Goal: Check status: Check status

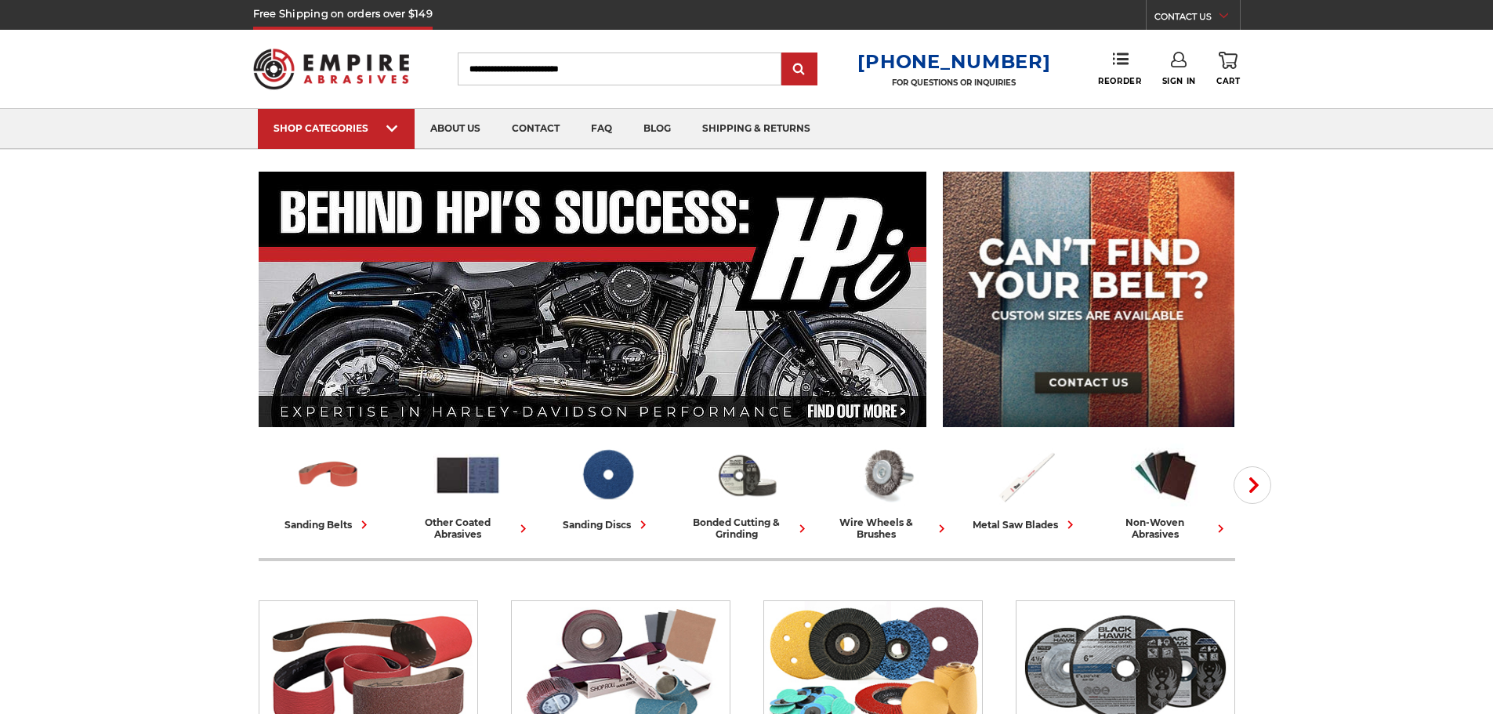
type input "**********"
click at [1182, 75] on link "Sign In" at bounding box center [1179, 69] width 34 height 34
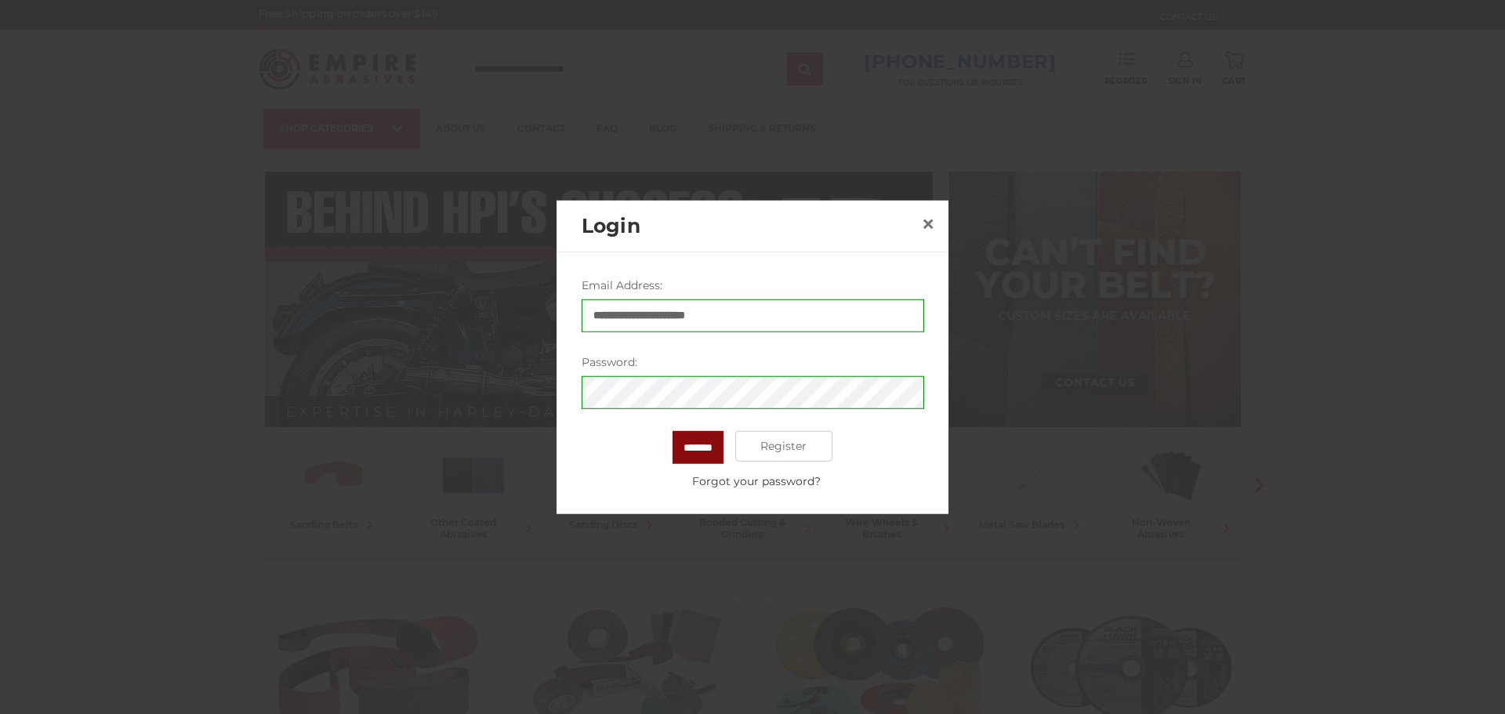
click at [684, 445] on input "*******" at bounding box center [697, 446] width 51 height 33
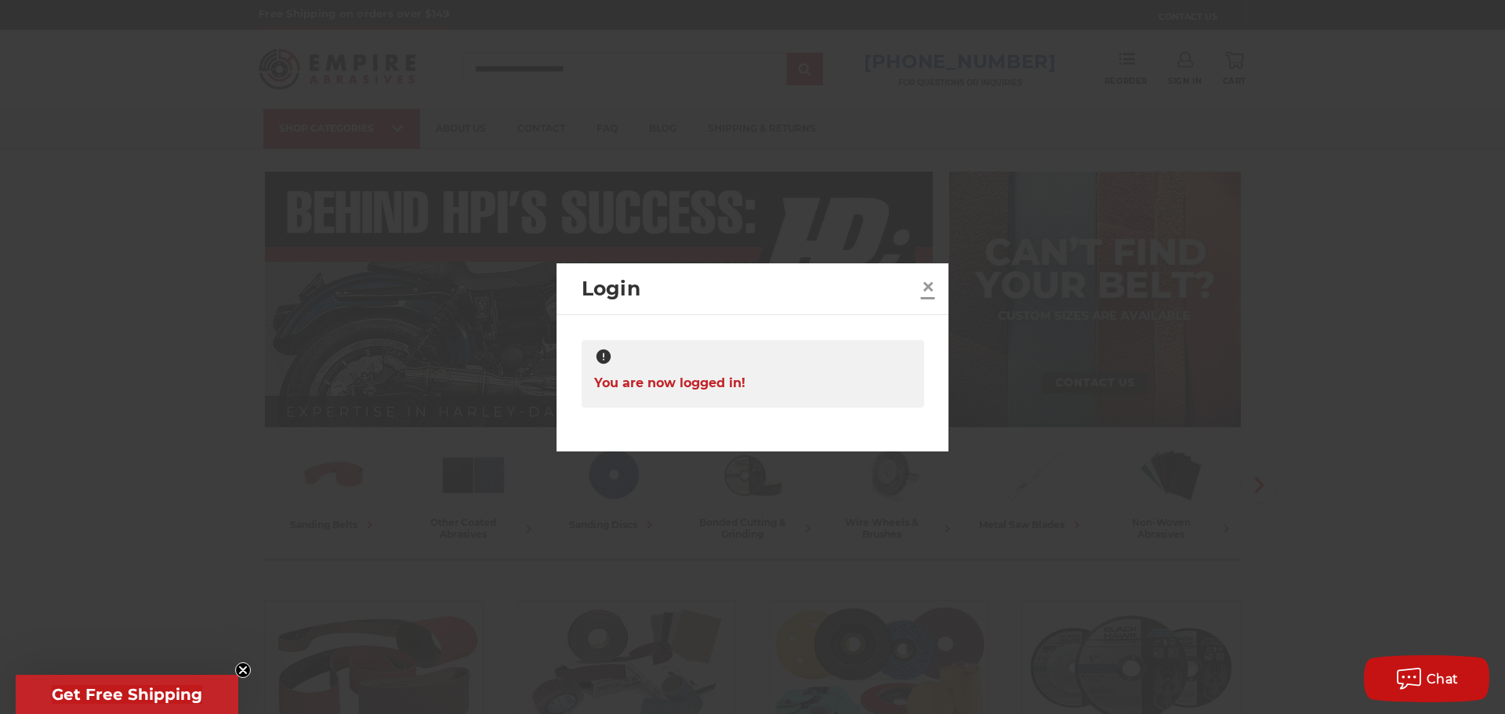
click at [931, 286] on span "×" at bounding box center [928, 286] width 14 height 31
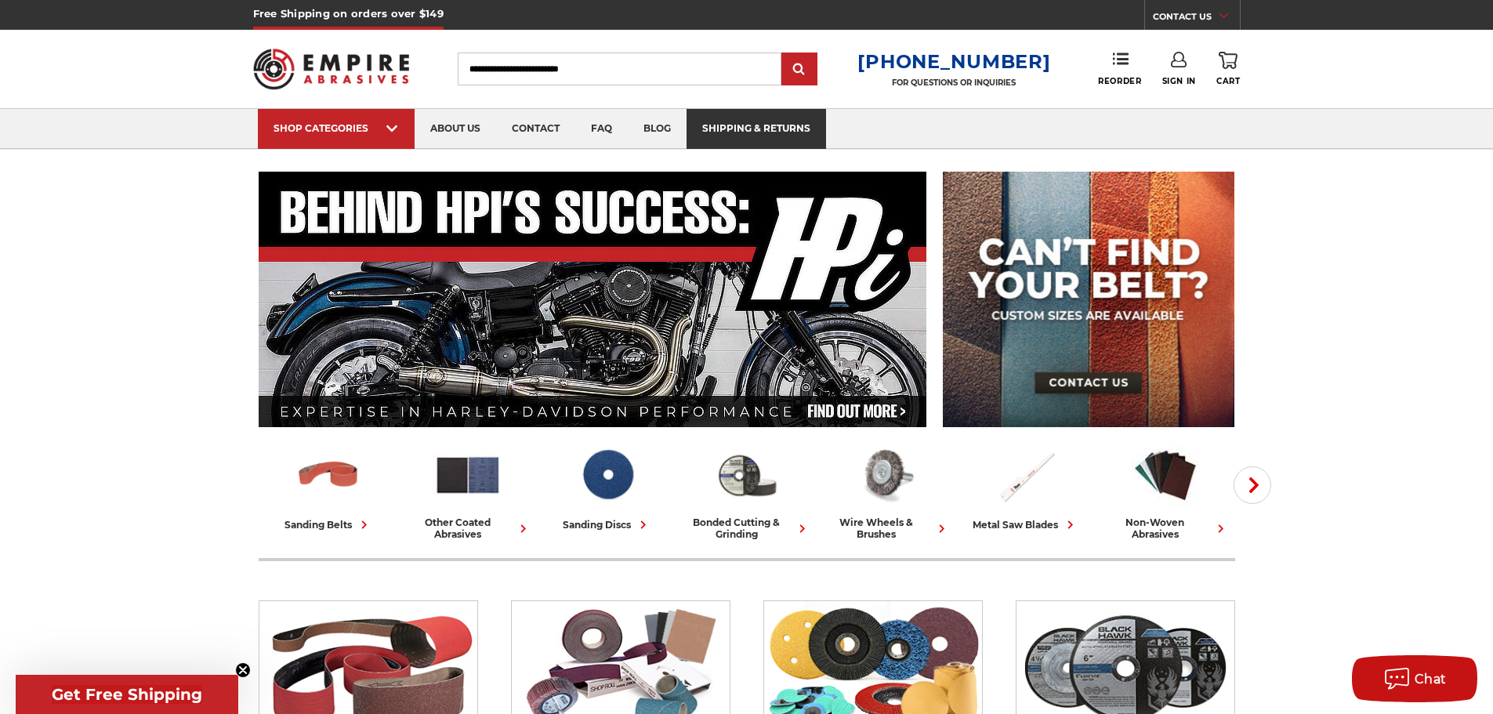
click at [733, 126] on link "shipping & returns" at bounding box center [755, 129] width 139 height 40
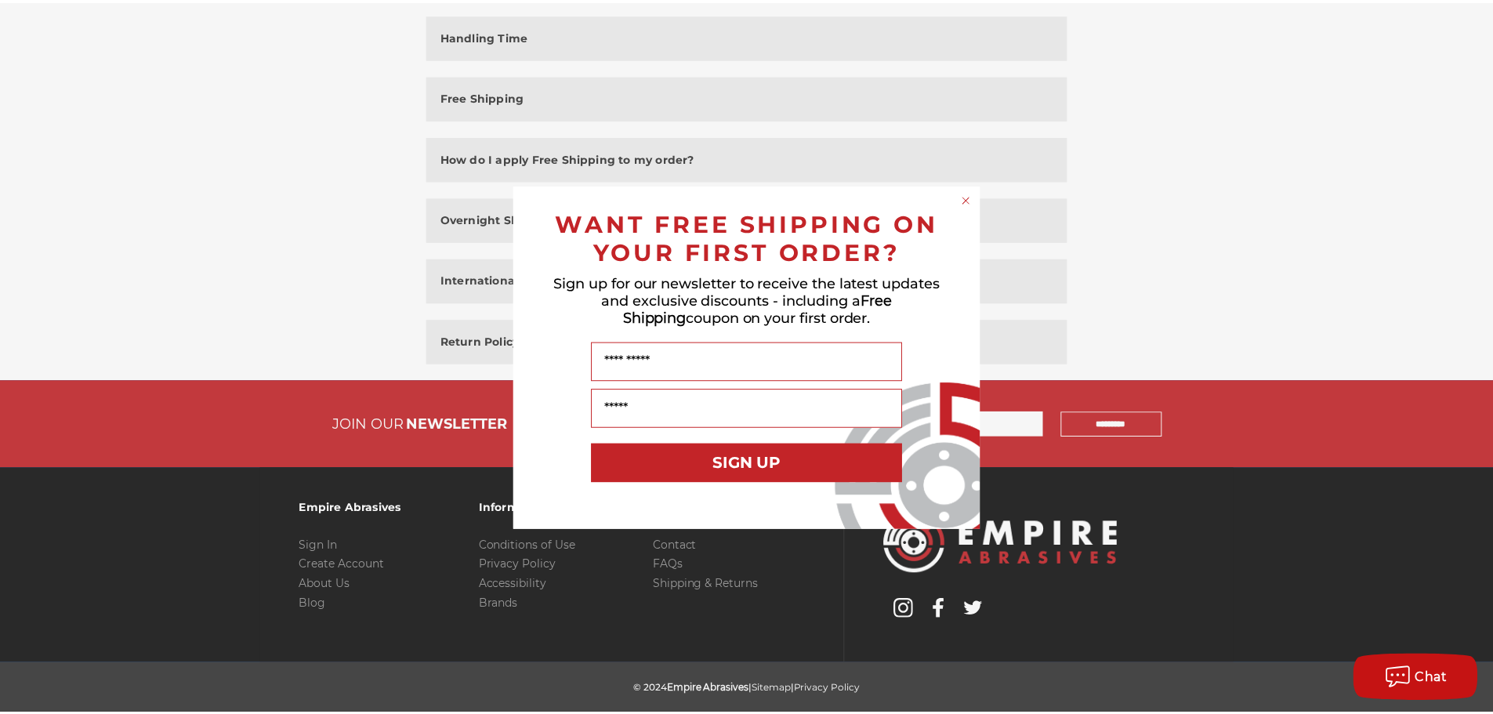
scroll to position [288, 0]
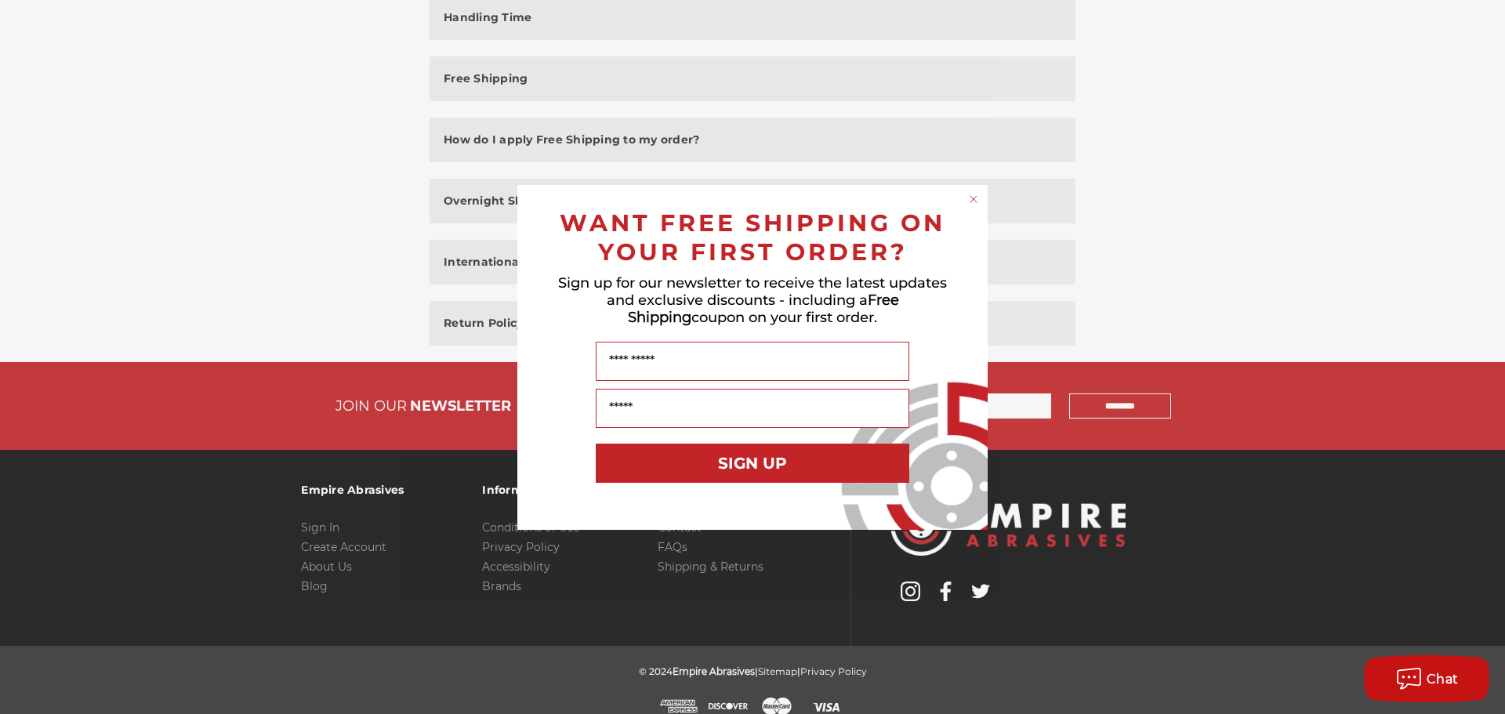
click at [971, 201] on icon "Close dialog" at bounding box center [973, 199] width 6 height 6
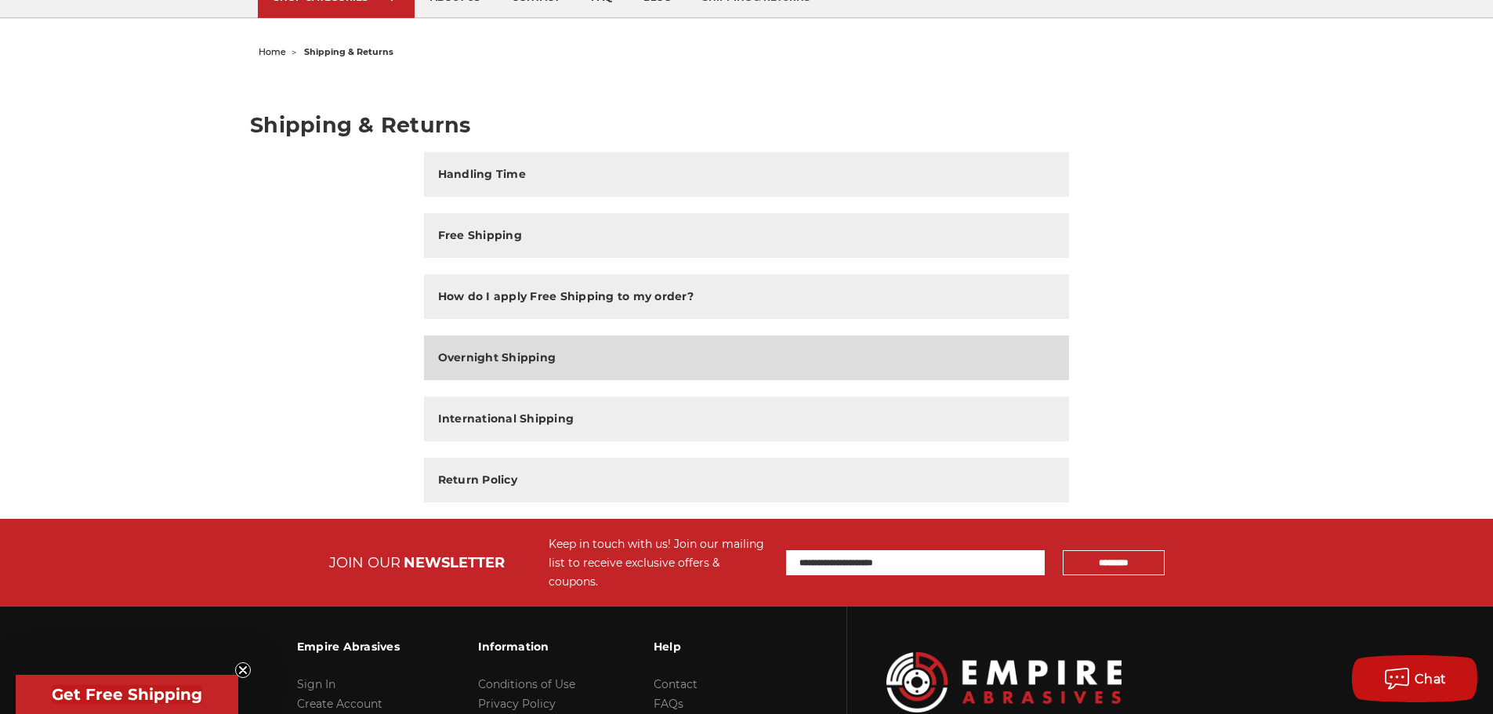
scroll to position [0, 0]
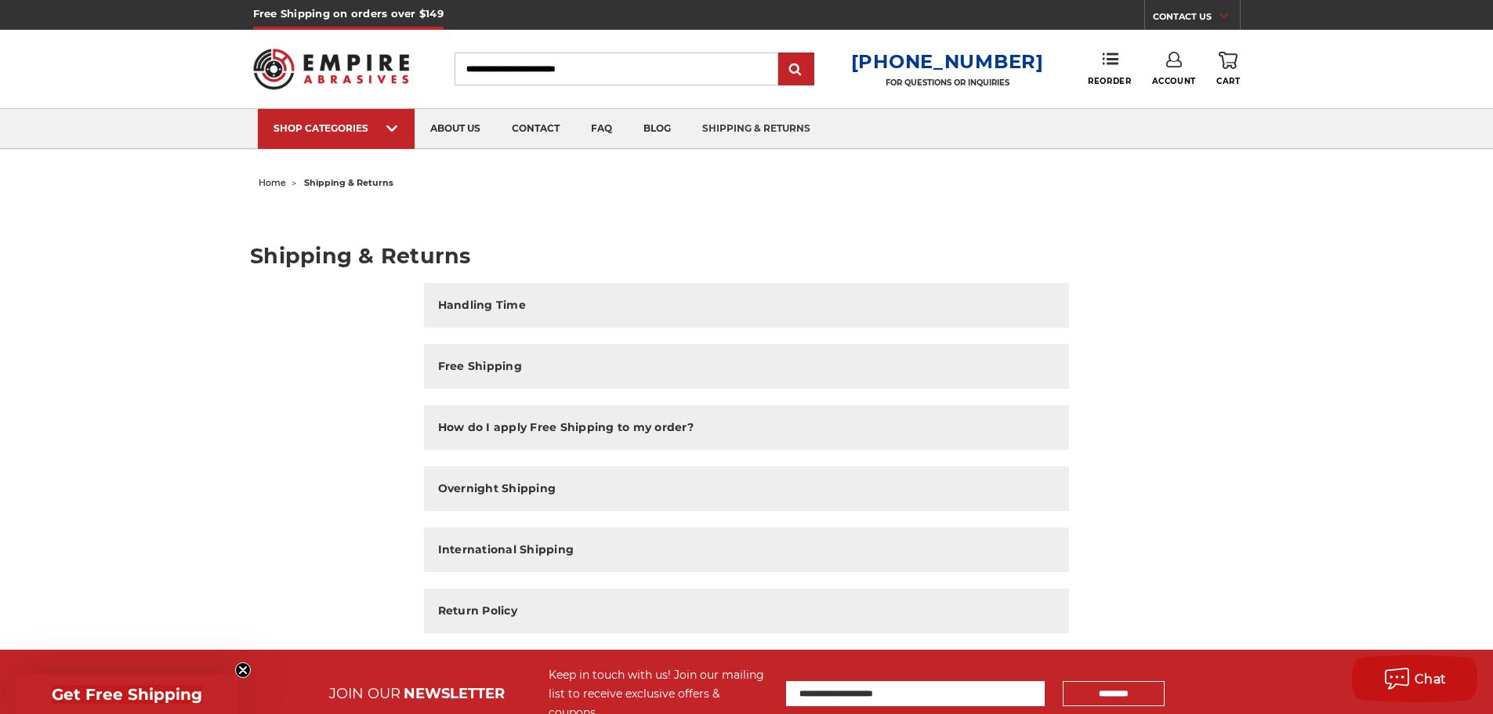
click at [1177, 75] on link "Account" at bounding box center [1174, 69] width 44 height 34
click at [1176, 96] on link "Account" at bounding box center [1173, 102] width 112 height 30
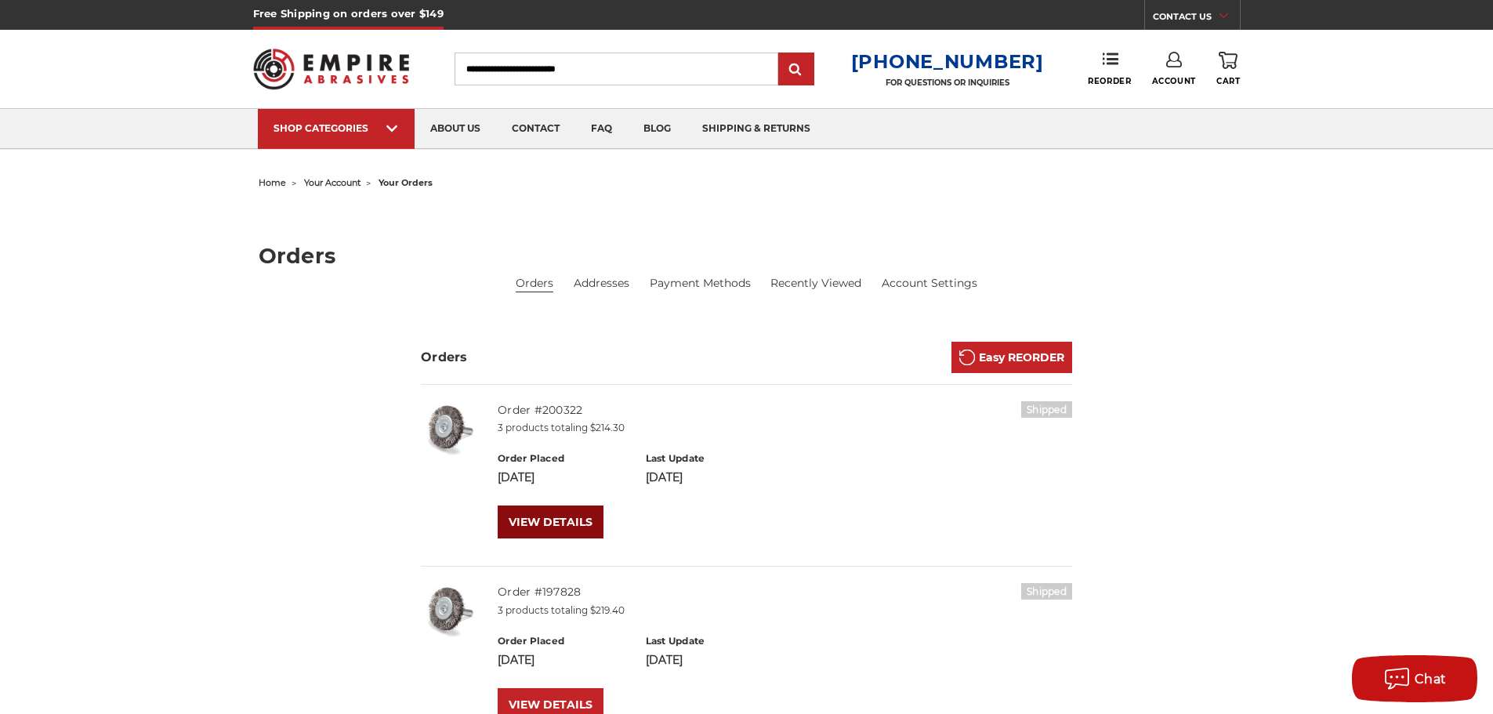
click at [563, 515] on link "VIEW DETAILS" at bounding box center [551, 521] width 106 height 33
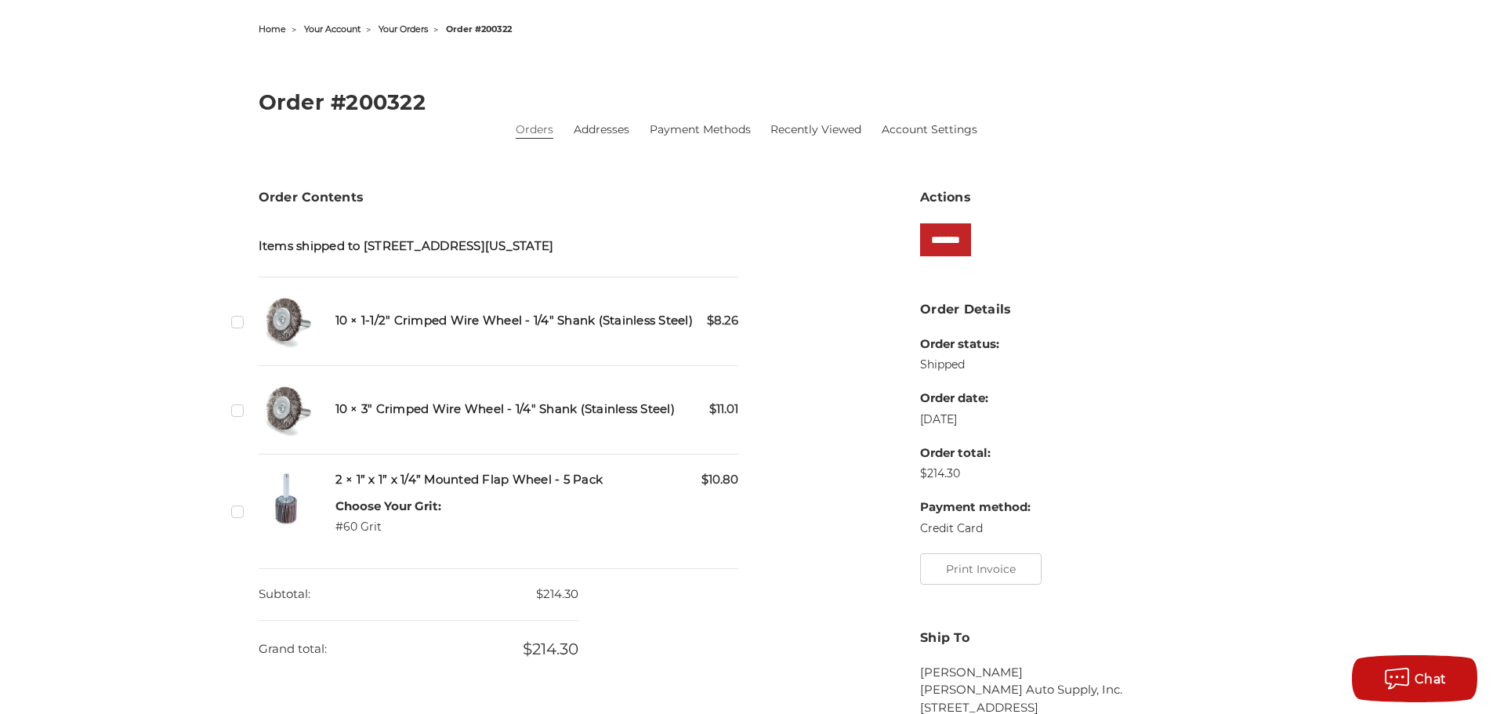
scroll to position [235, 0]
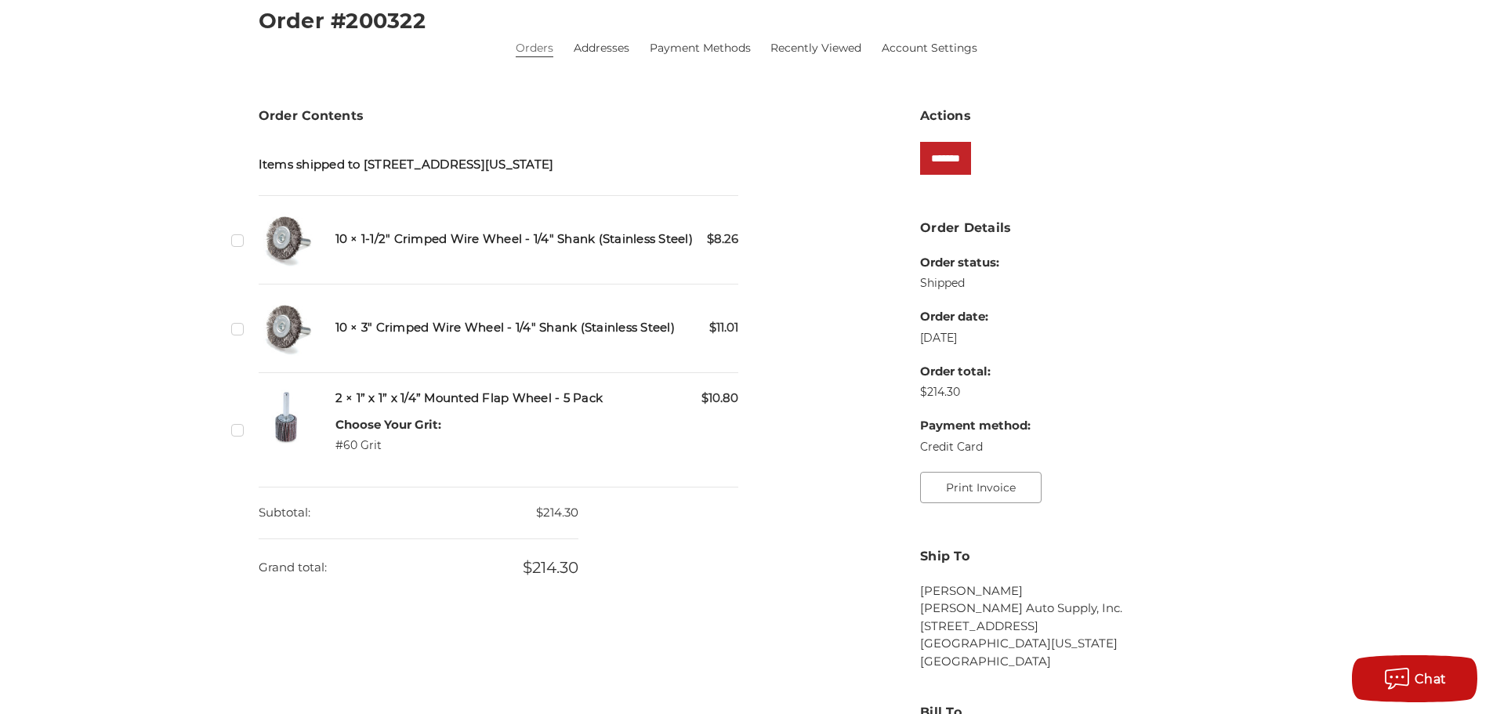
click at [1011, 490] on button "Print Invoice" at bounding box center [980, 487] width 121 height 31
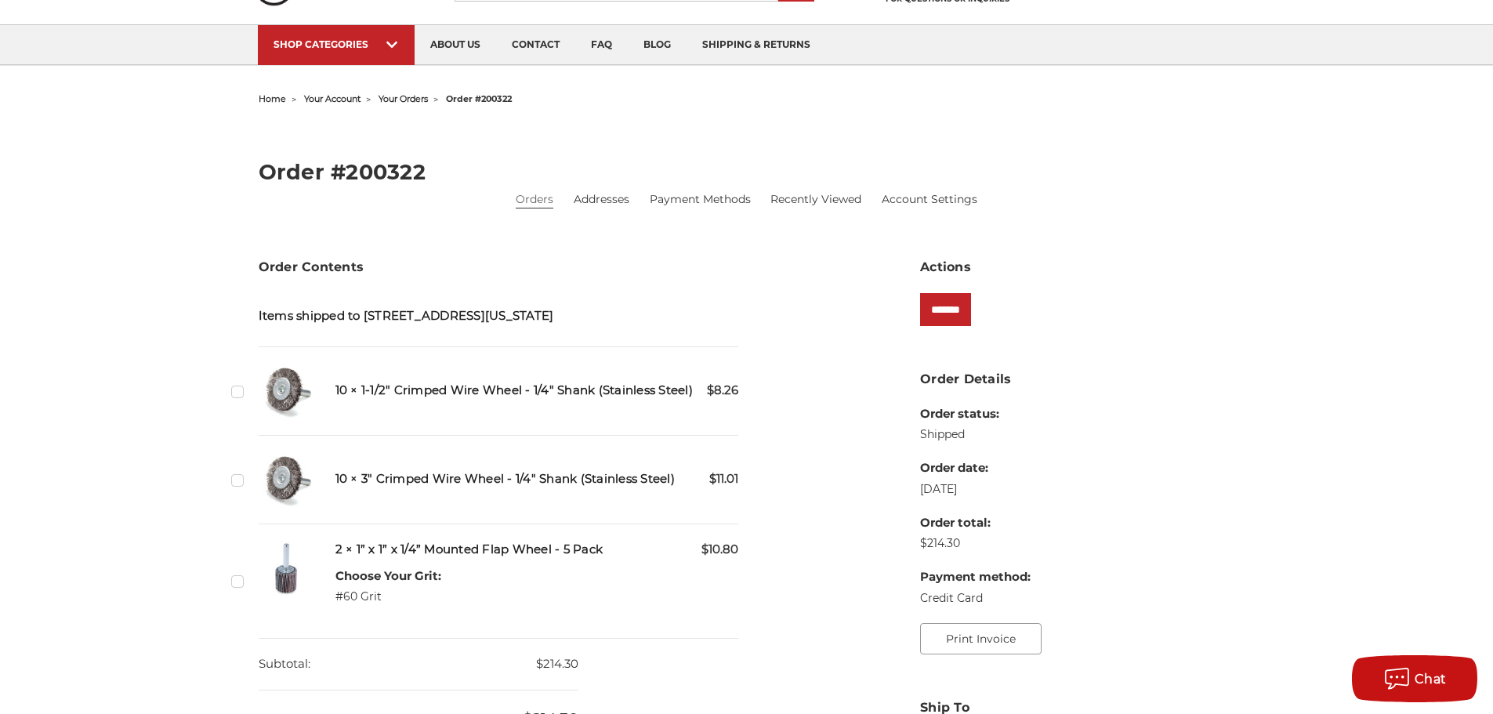
scroll to position [0, 0]
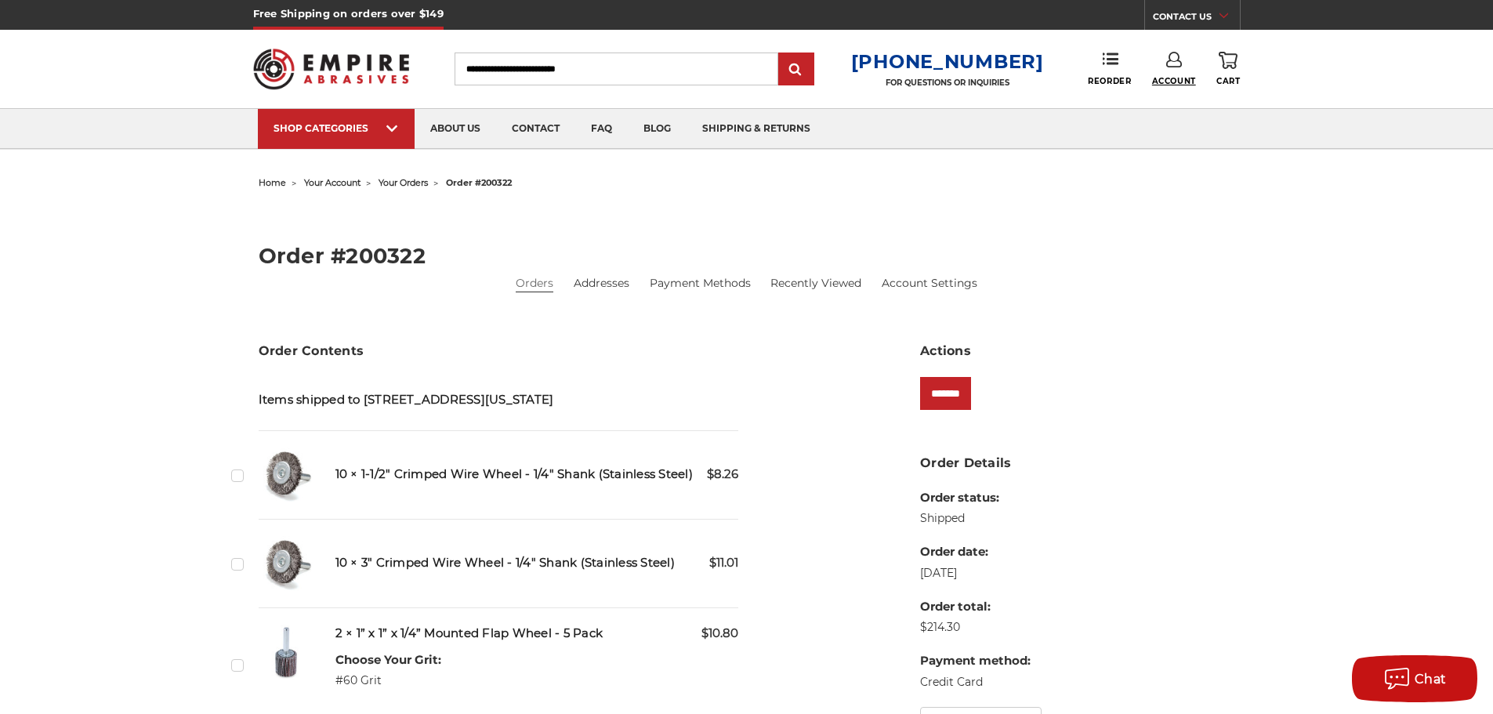
click at [1166, 78] on span "Account" at bounding box center [1174, 81] width 44 height 10
click at [1171, 128] on link "Sign Out" at bounding box center [1173, 133] width 112 height 31
